Goal: Information Seeking & Learning: Understand process/instructions

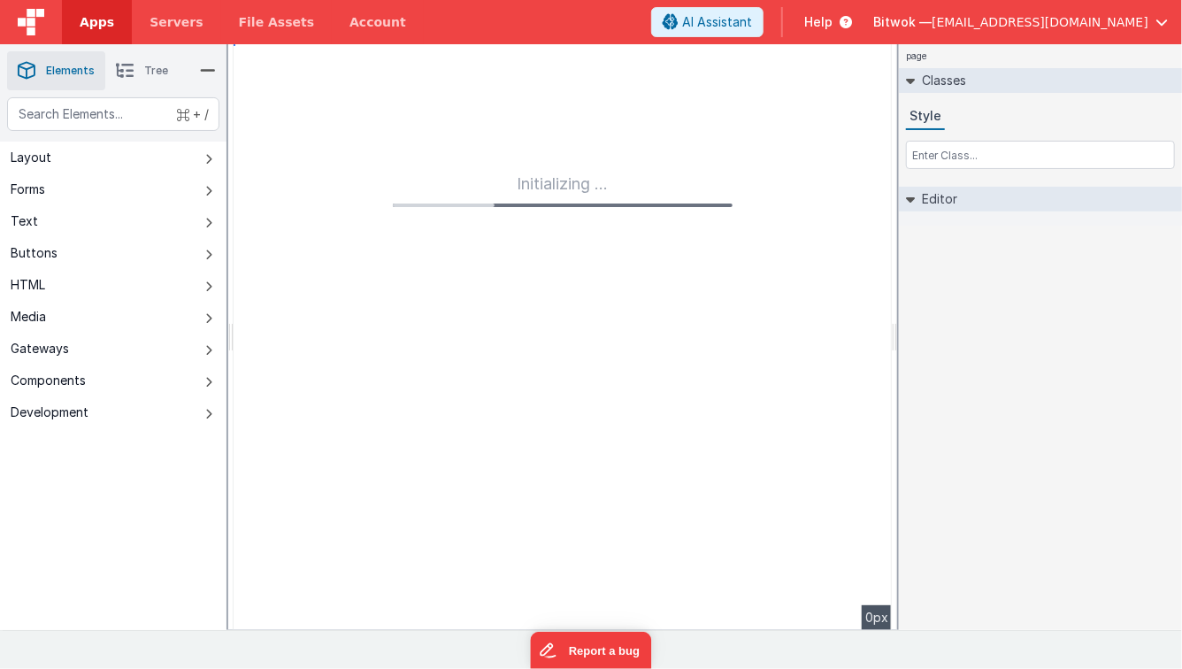
click at [832, 23] on span "Help" at bounding box center [818, 22] width 28 height 18
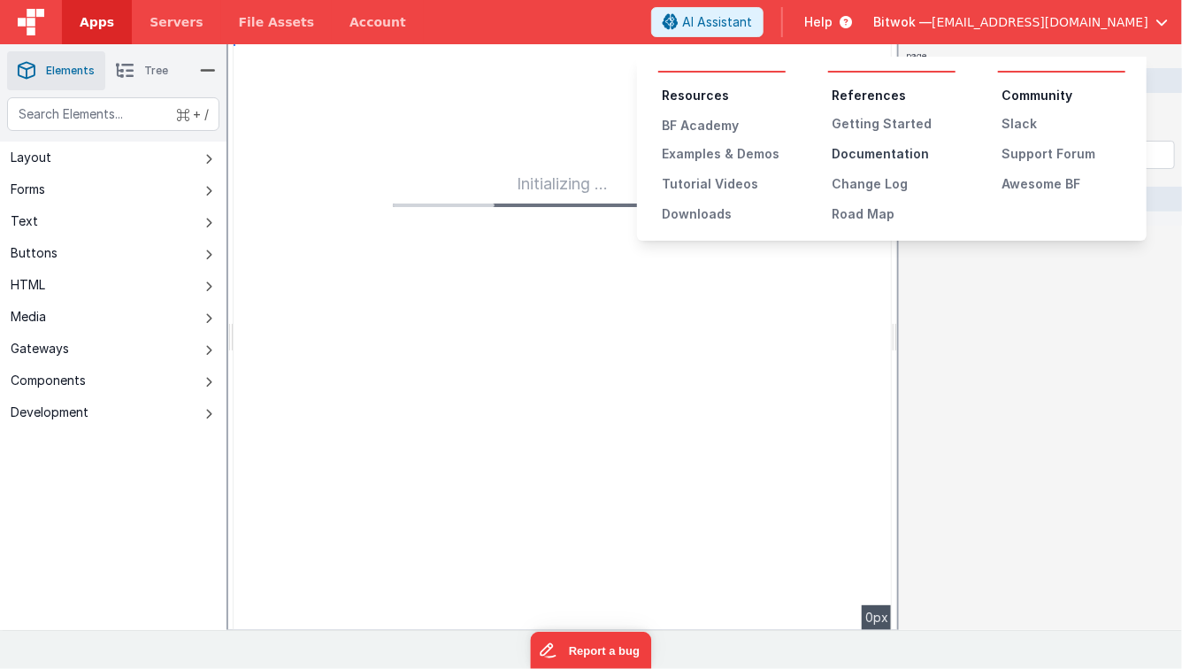
click at [852, 151] on div "Documentation" at bounding box center [893, 154] width 124 height 18
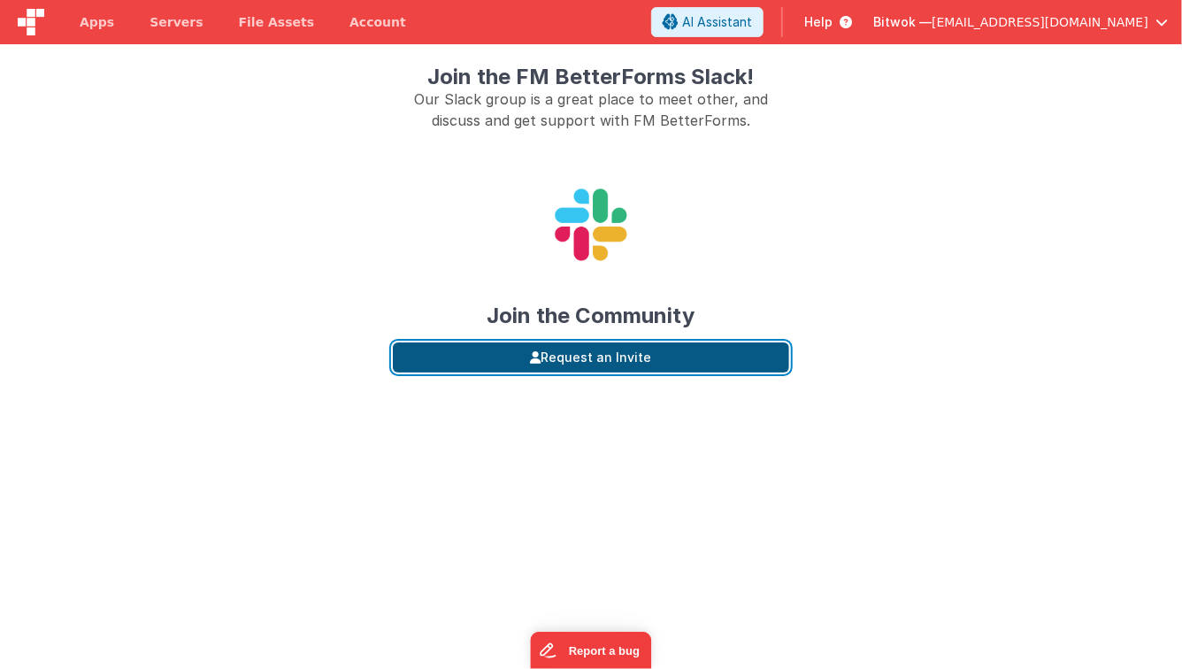
click at [618, 360] on button "Request an Invite" at bounding box center [591, 357] width 396 height 30
